Goal: Task Accomplishment & Management: Manage account settings

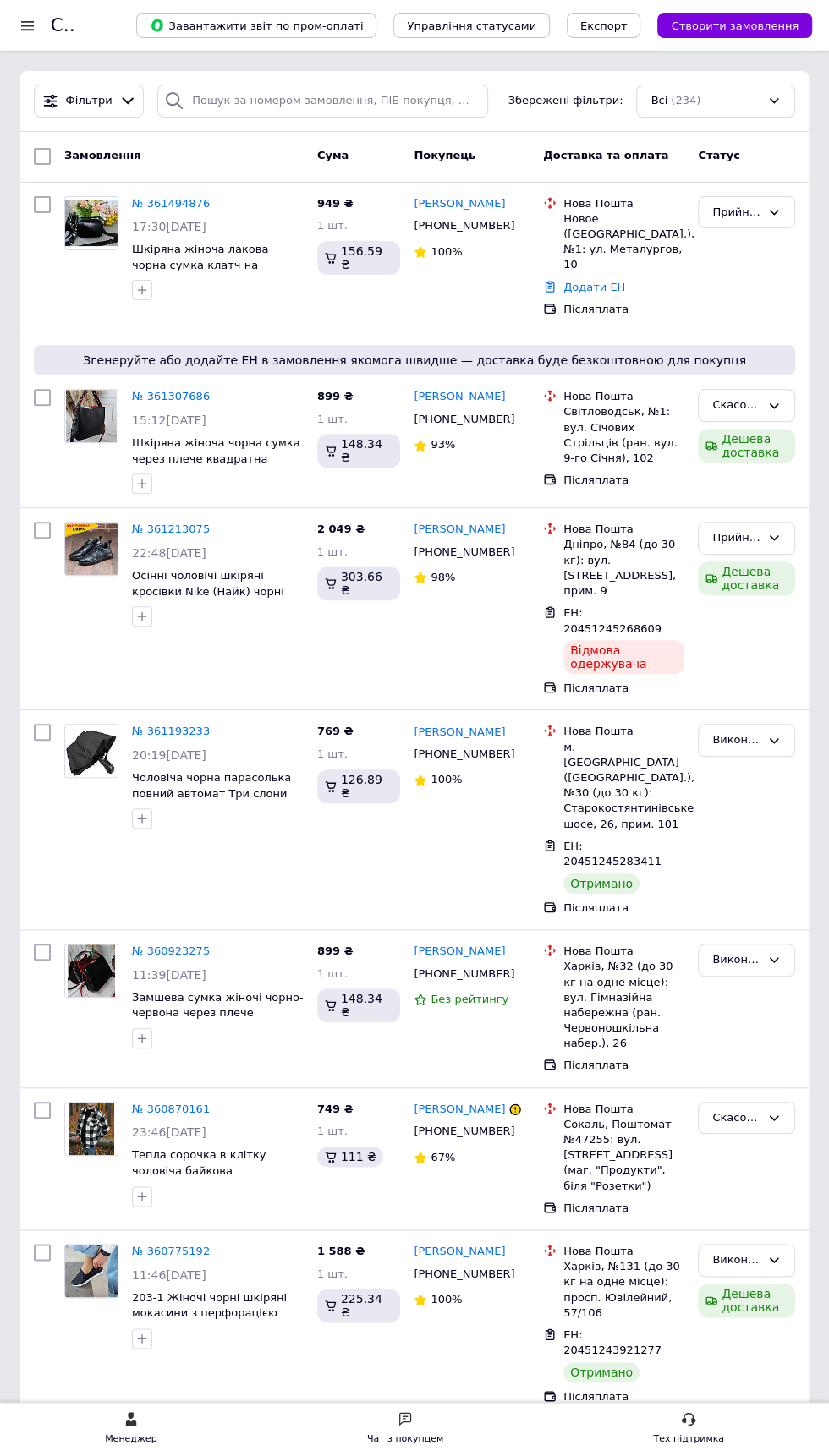
click at [754, 530] on div "Прийнято" at bounding box center [736, 538] width 48 height 18
click at [756, 589] on li "Скасовано" at bounding box center [746, 605] width 96 height 32
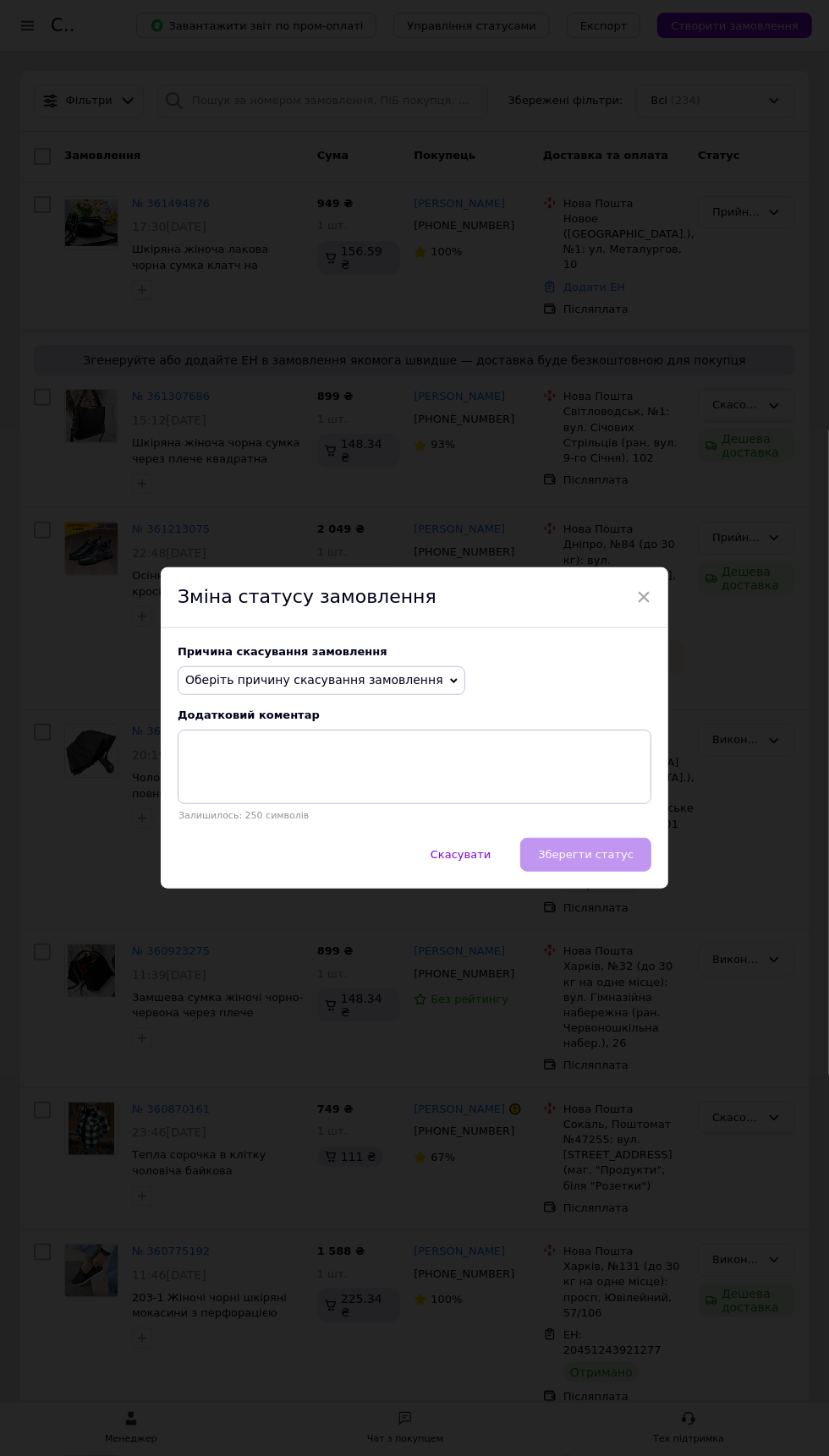
click at [398, 682] on span "Оберіть причину скасування замовлення" at bounding box center [314, 680] width 258 height 14
click at [260, 769] on li "Оплата не надійшла" at bounding box center [322, 760] width 286 height 23
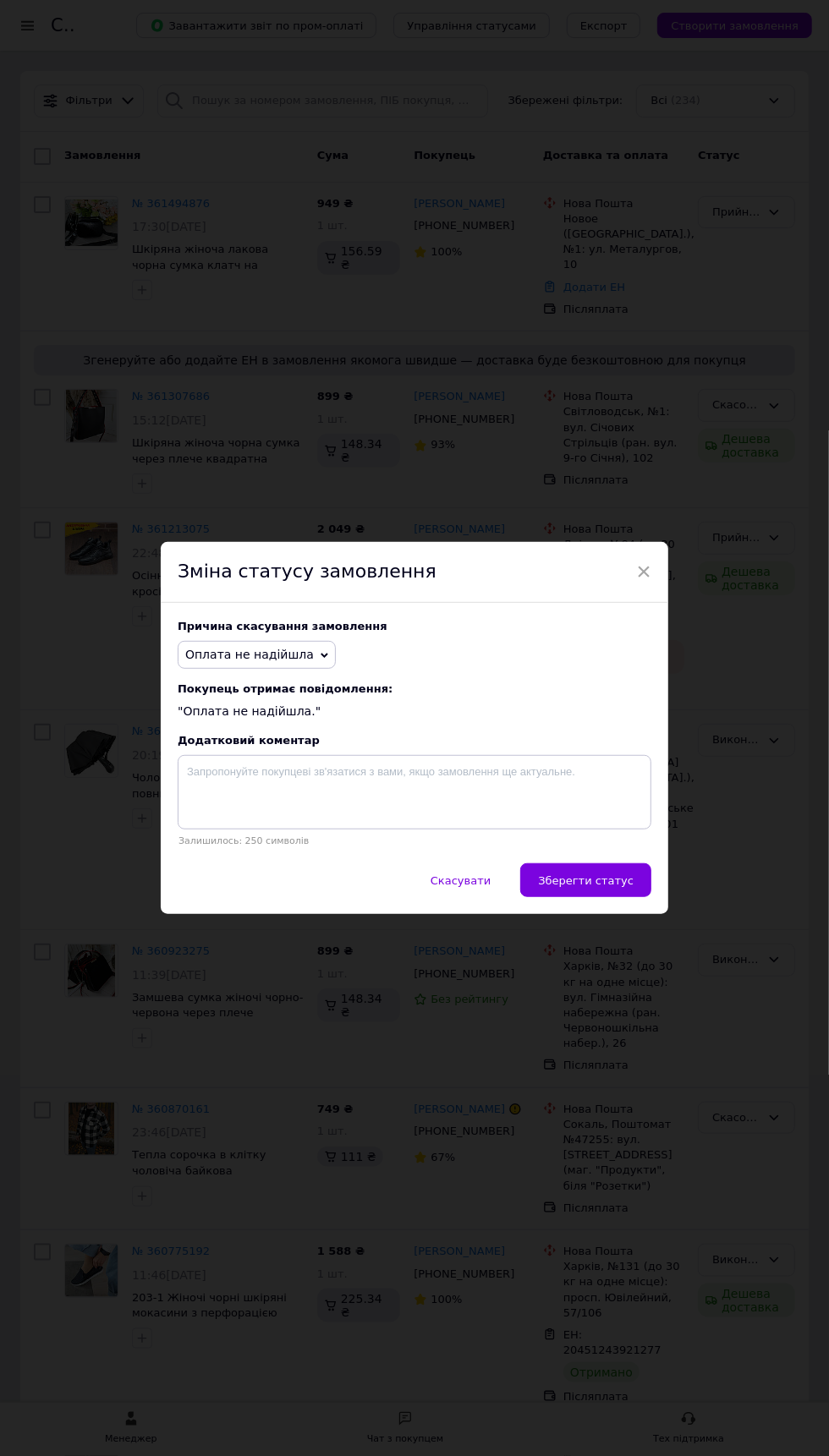
click at [612, 887] on span "Зберегти статус" at bounding box center [586, 881] width 96 height 13
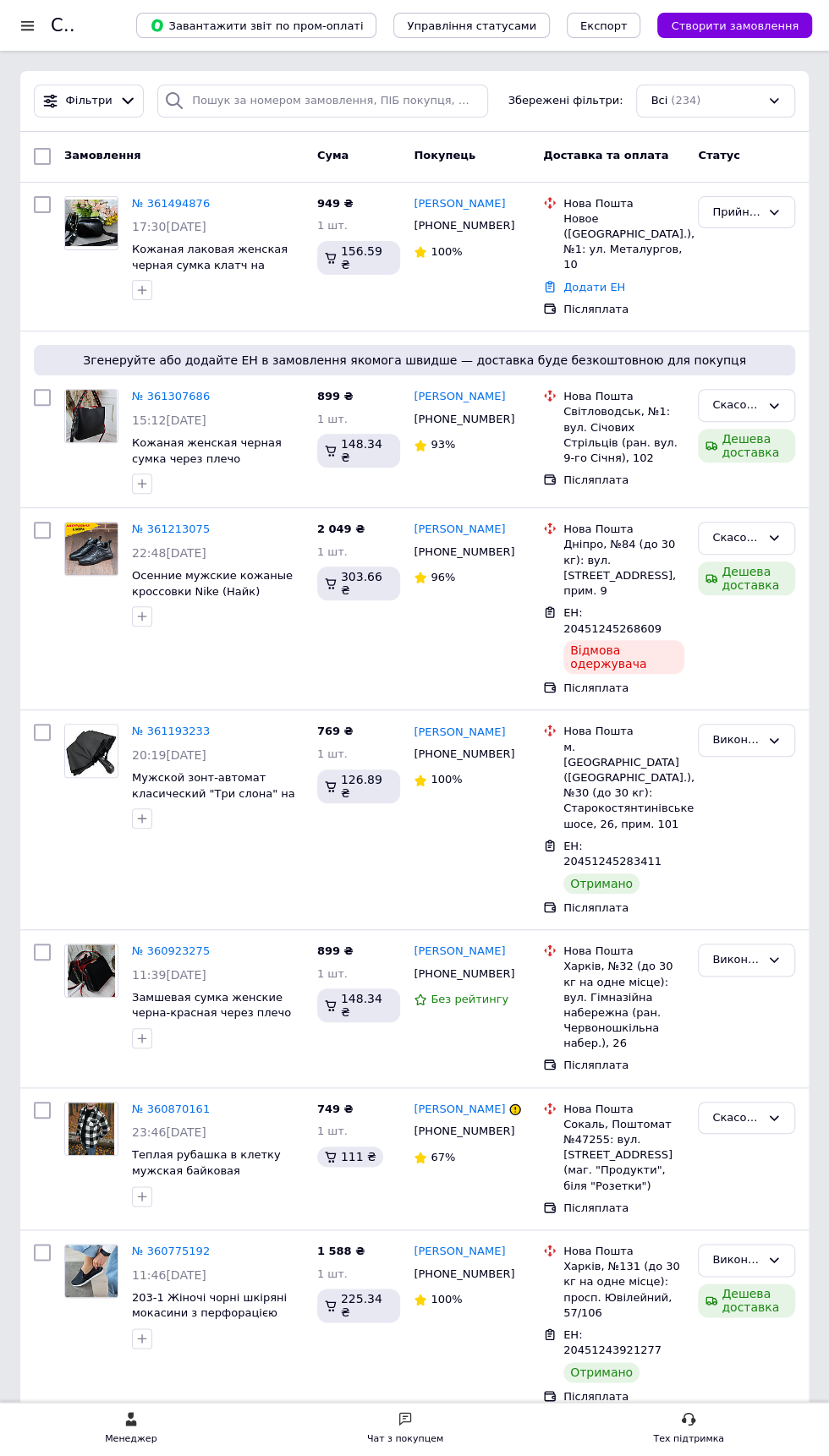
click at [163, 523] on link "№ 361213075" at bounding box center [171, 530] width 78 height 13
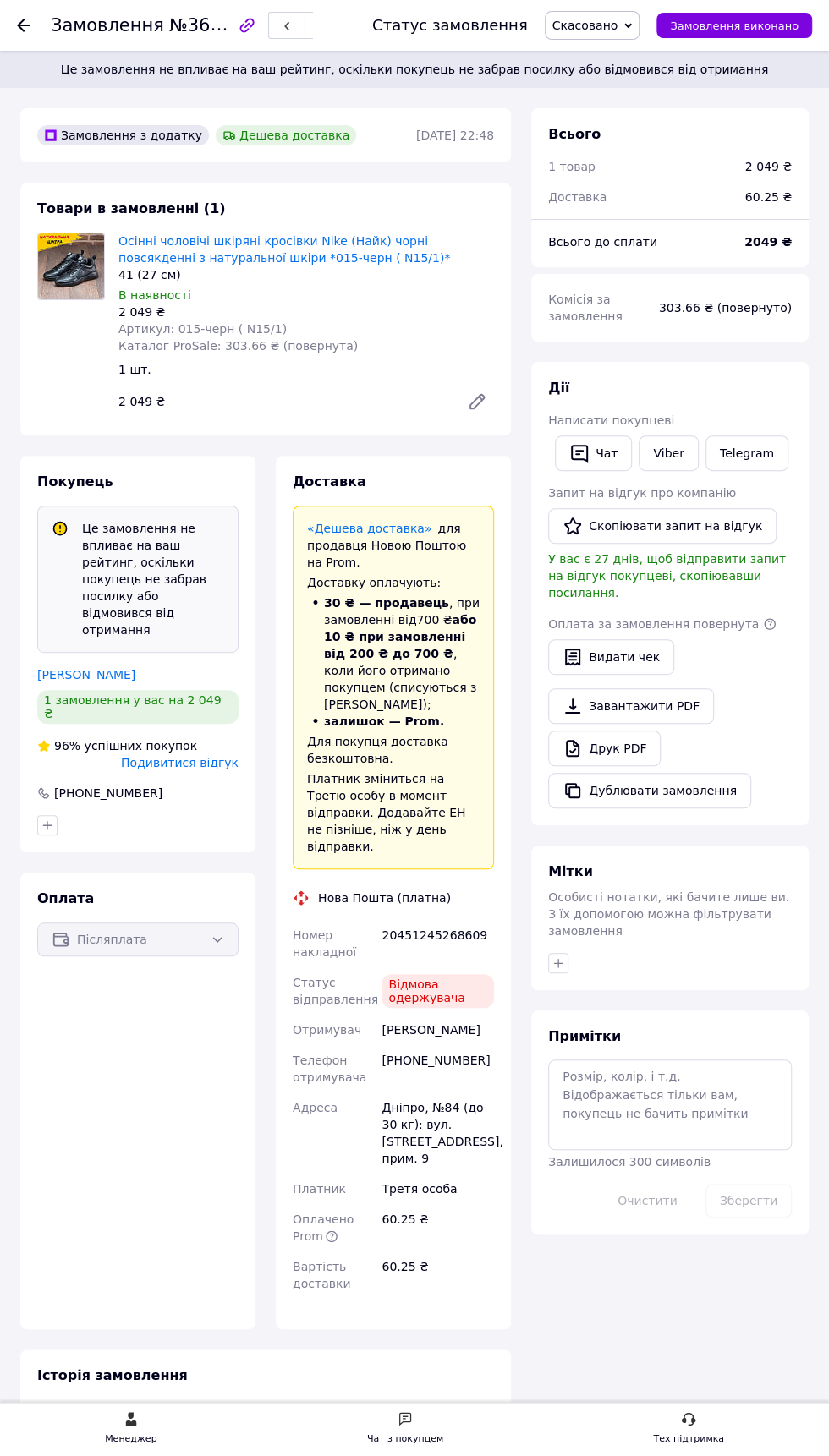
click at [23, 24] on use at bounding box center [23, 25] width 14 height 14
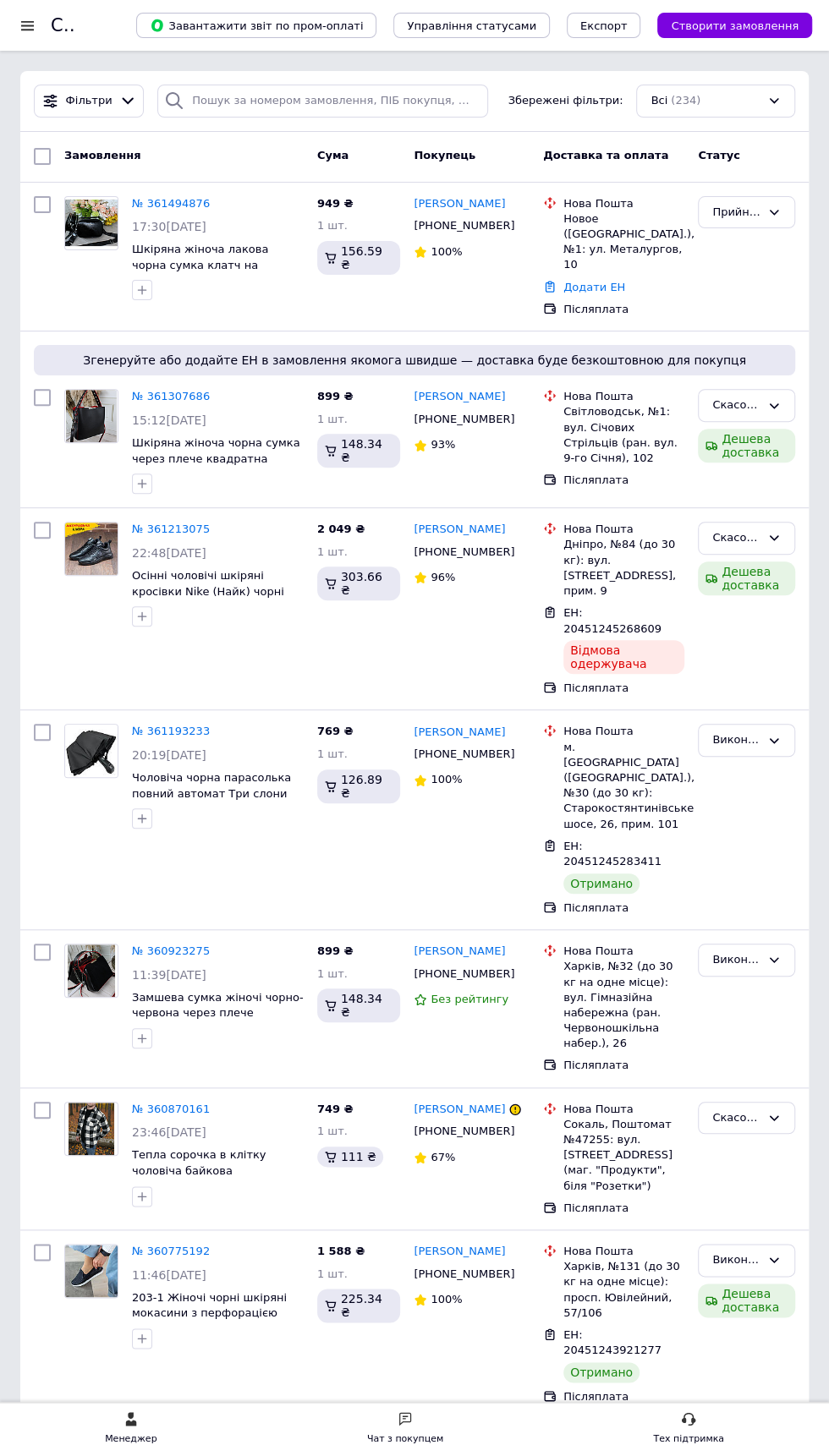
click at [171, 205] on link "№ 361494876" at bounding box center [171, 203] width 78 height 13
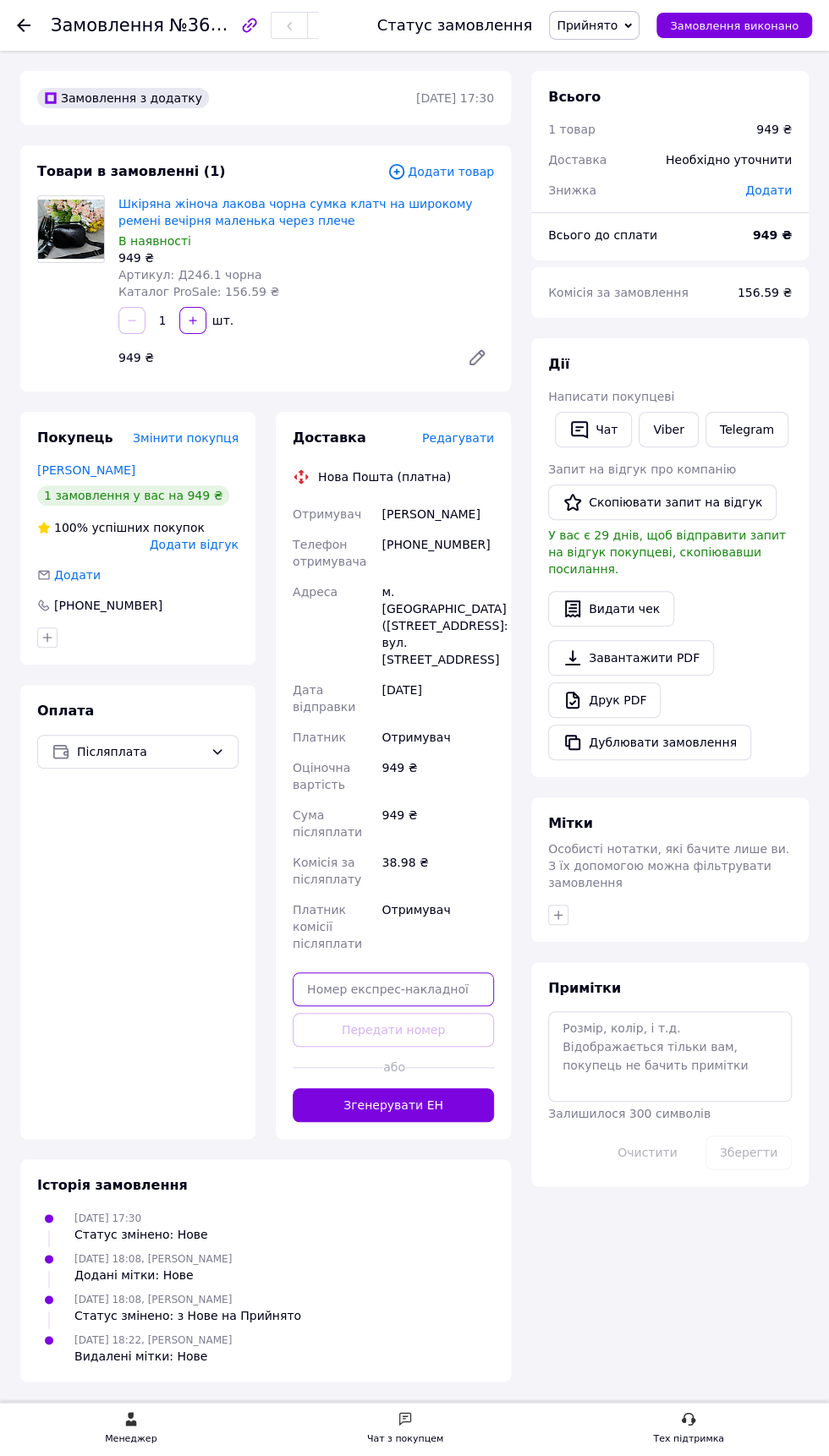
click at [385, 973] on input "text" at bounding box center [393, 990] width 202 height 33
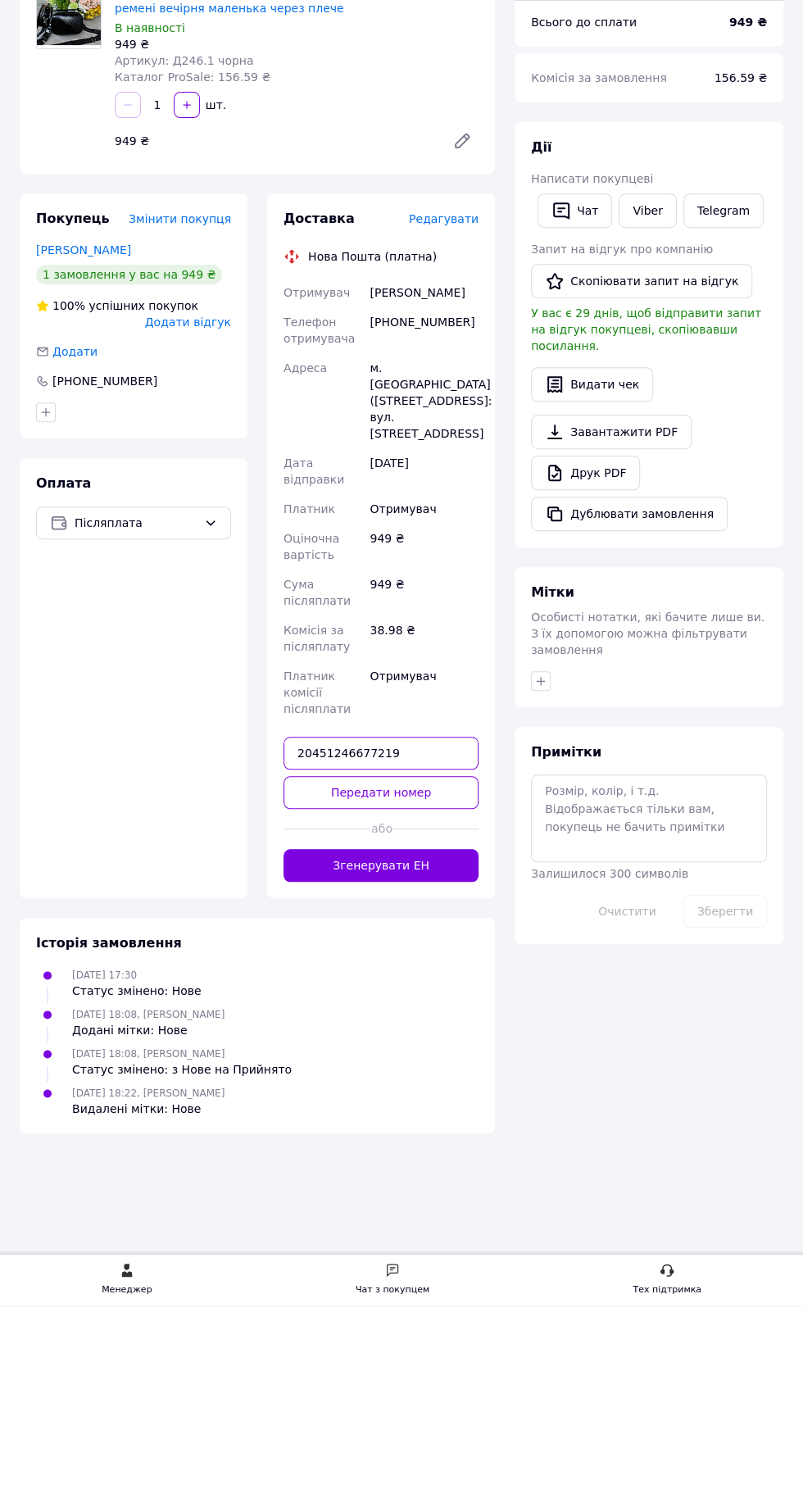
type input "20451246677219"
click at [397, 982] on button "Передати номер" at bounding box center [381, 998] width 195 height 32
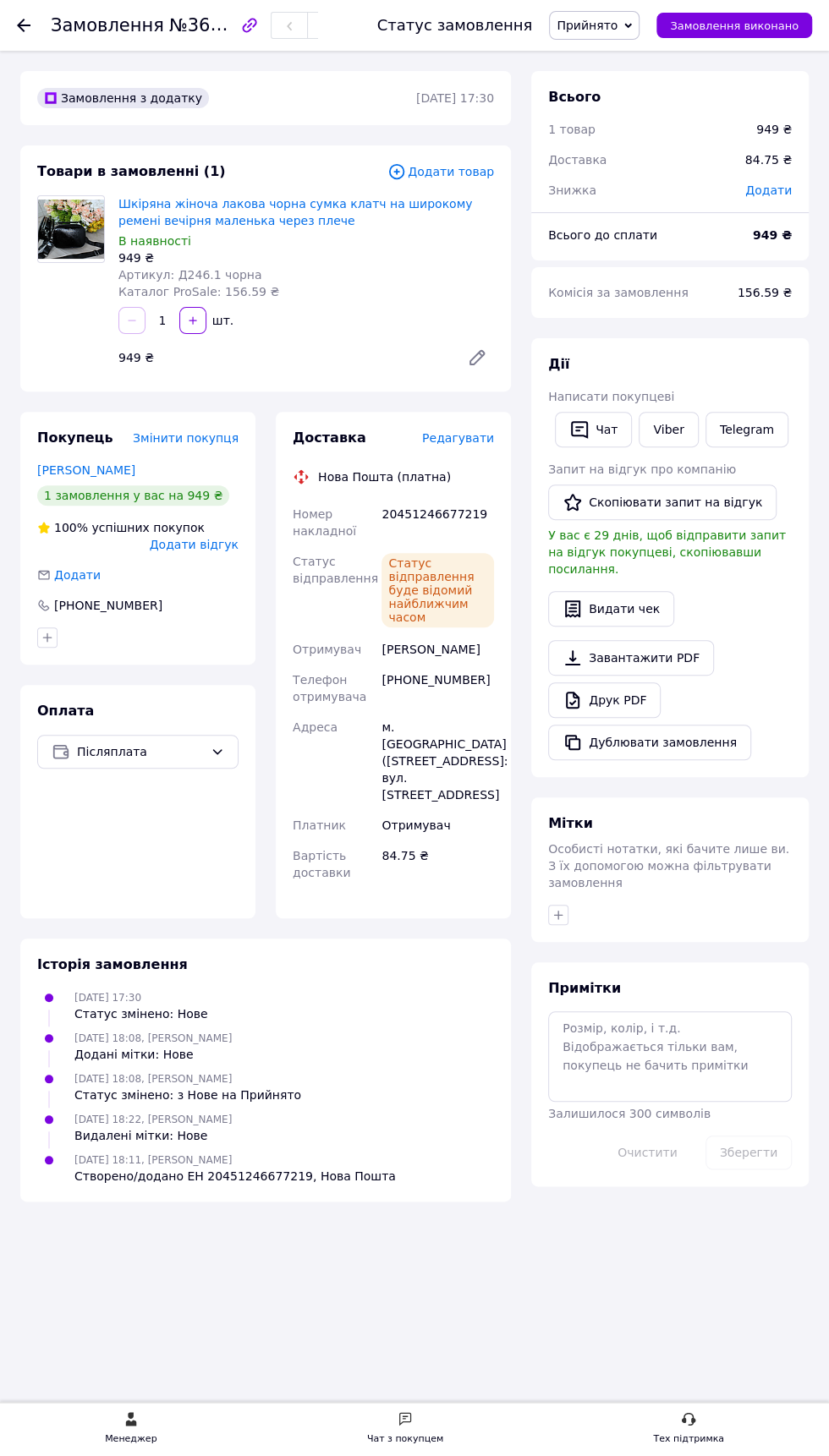
click at [23, 24] on use at bounding box center [23, 25] width 14 height 14
